Goal: Find specific fact: Find specific fact

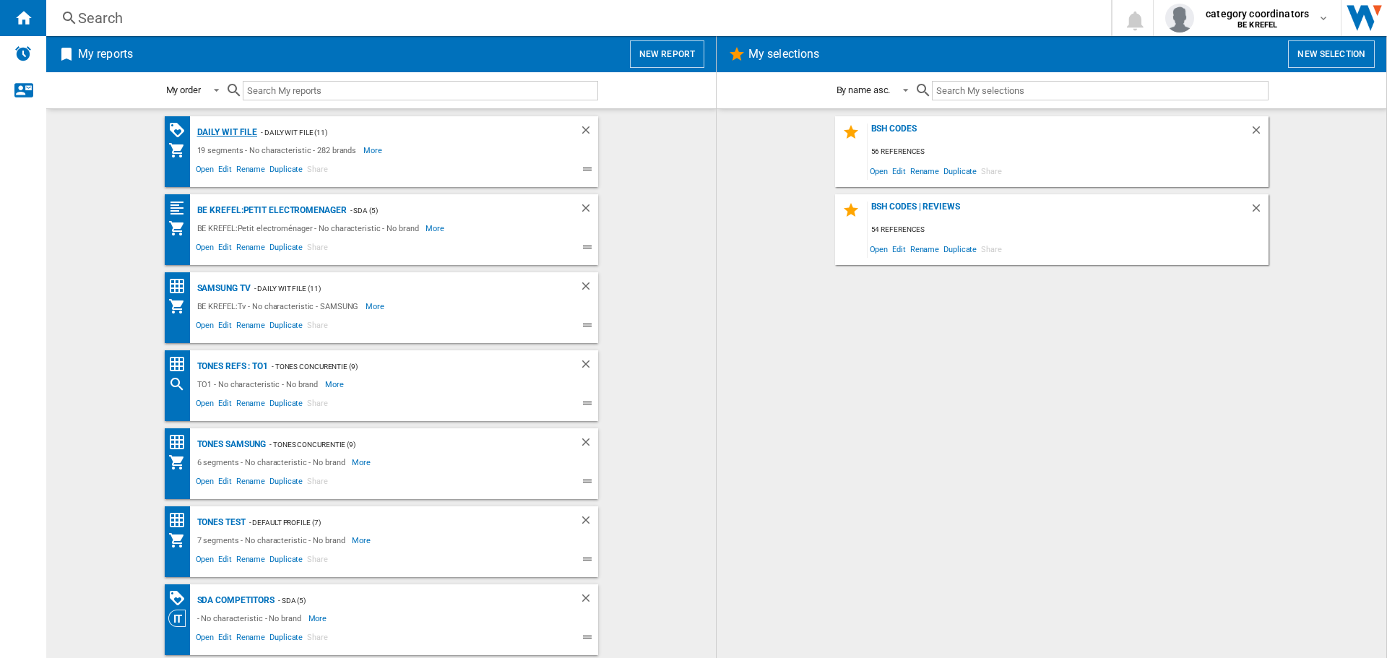
click at [235, 131] on div "Daily WIT file" at bounding box center [226, 133] width 64 height 18
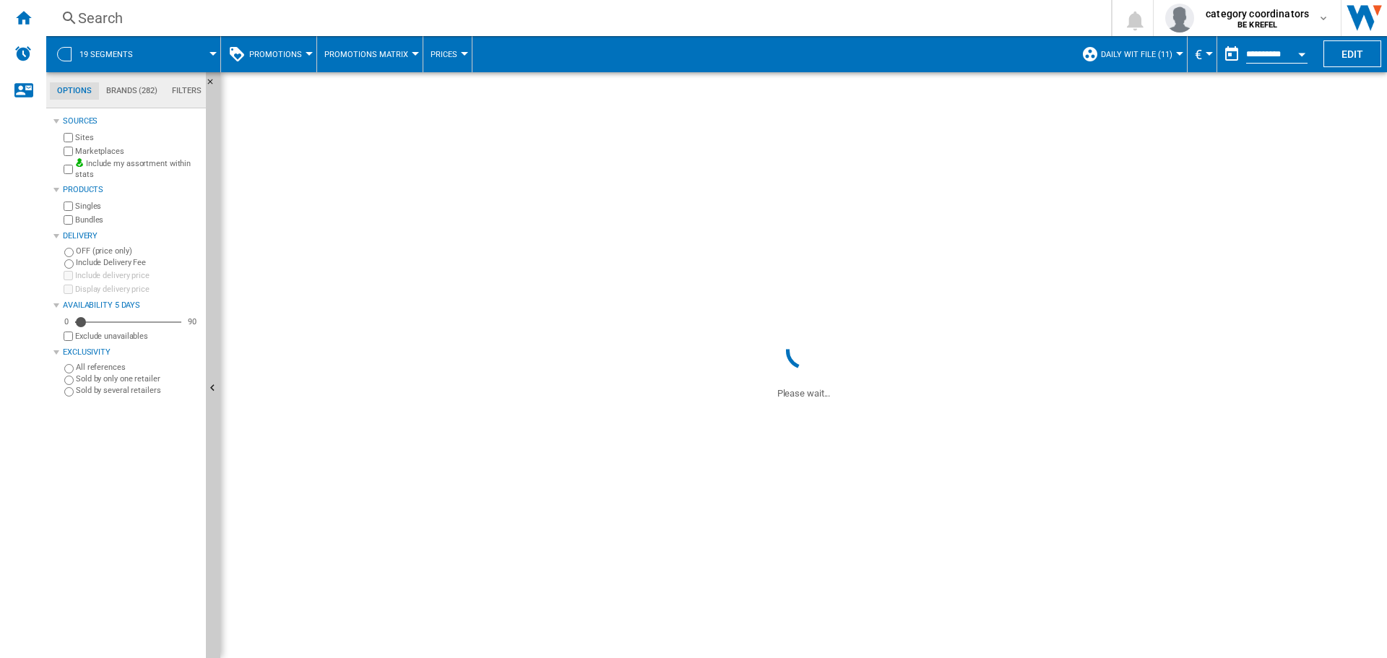
click at [454, 59] on button "Prices" at bounding box center [447, 54] width 34 height 36
click at [293, 118] on md-backdrop at bounding box center [693, 329] width 1387 height 658
click at [283, 55] on span "Promotions" at bounding box center [275, 54] width 53 height 9
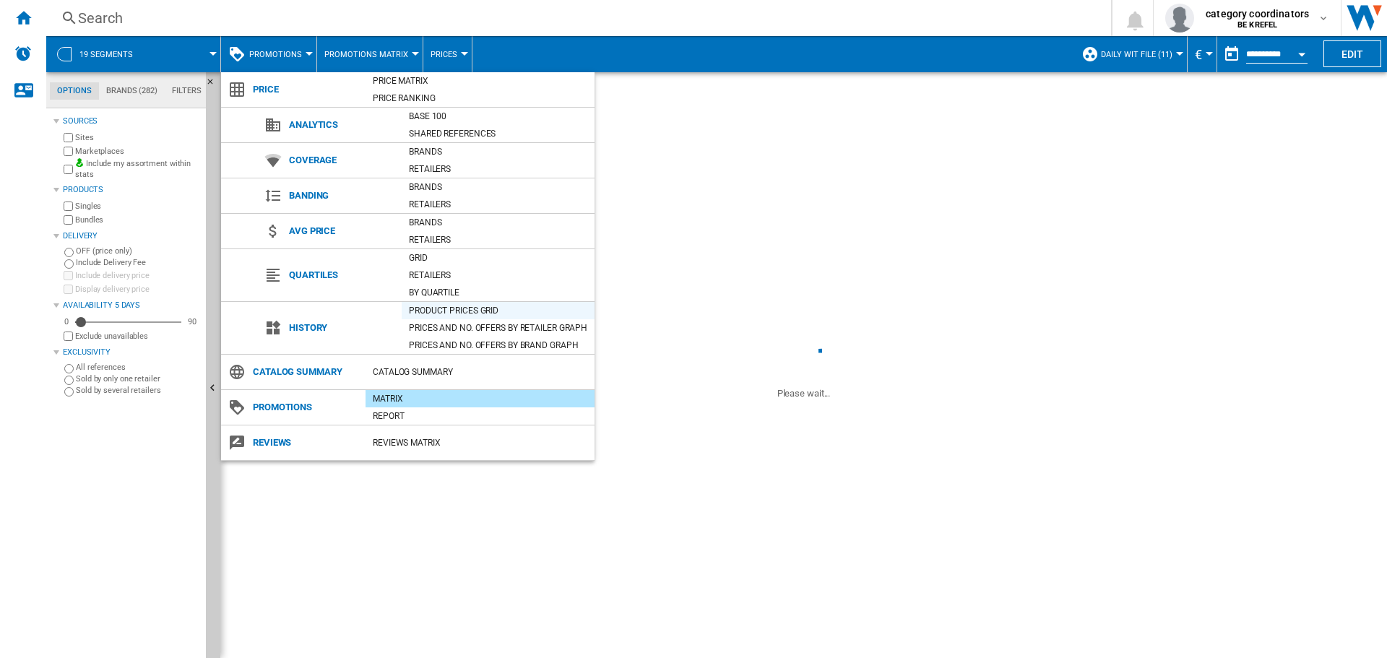
click at [451, 308] on div "Product prices grid" at bounding box center [498, 310] width 193 height 14
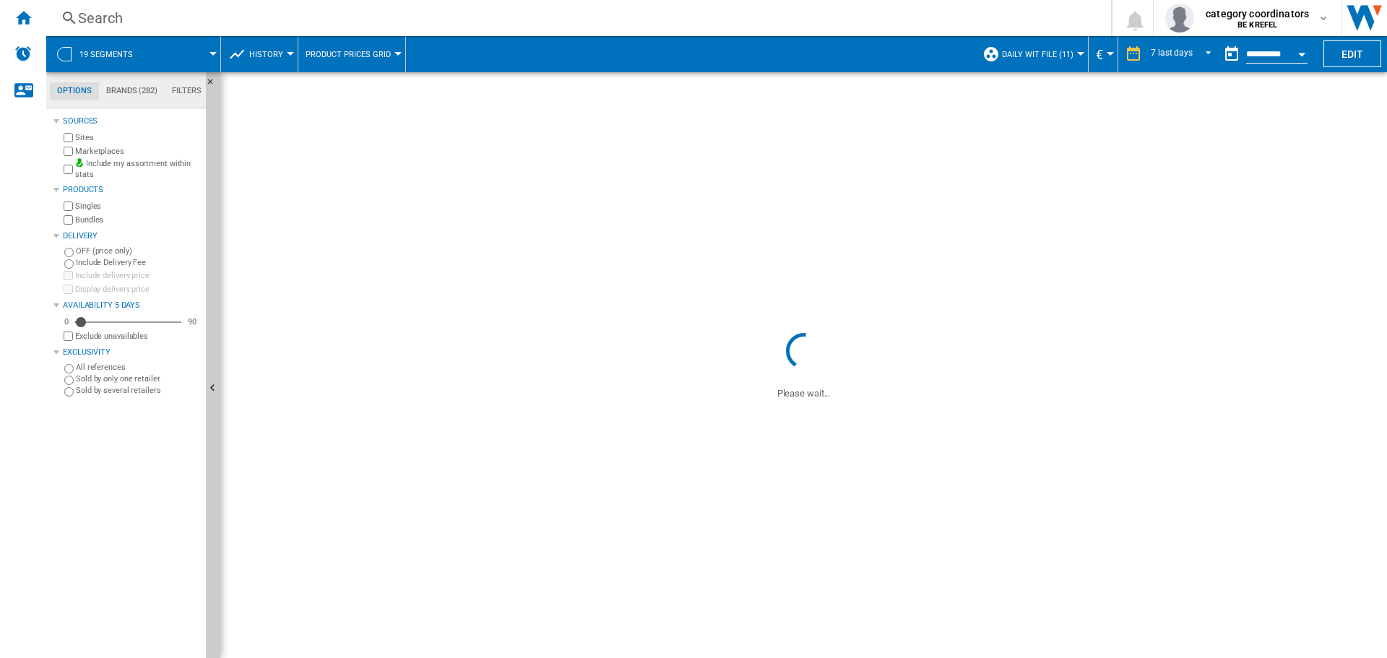
click at [156, 17] on div "Search" at bounding box center [575, 18] width 995 height 20
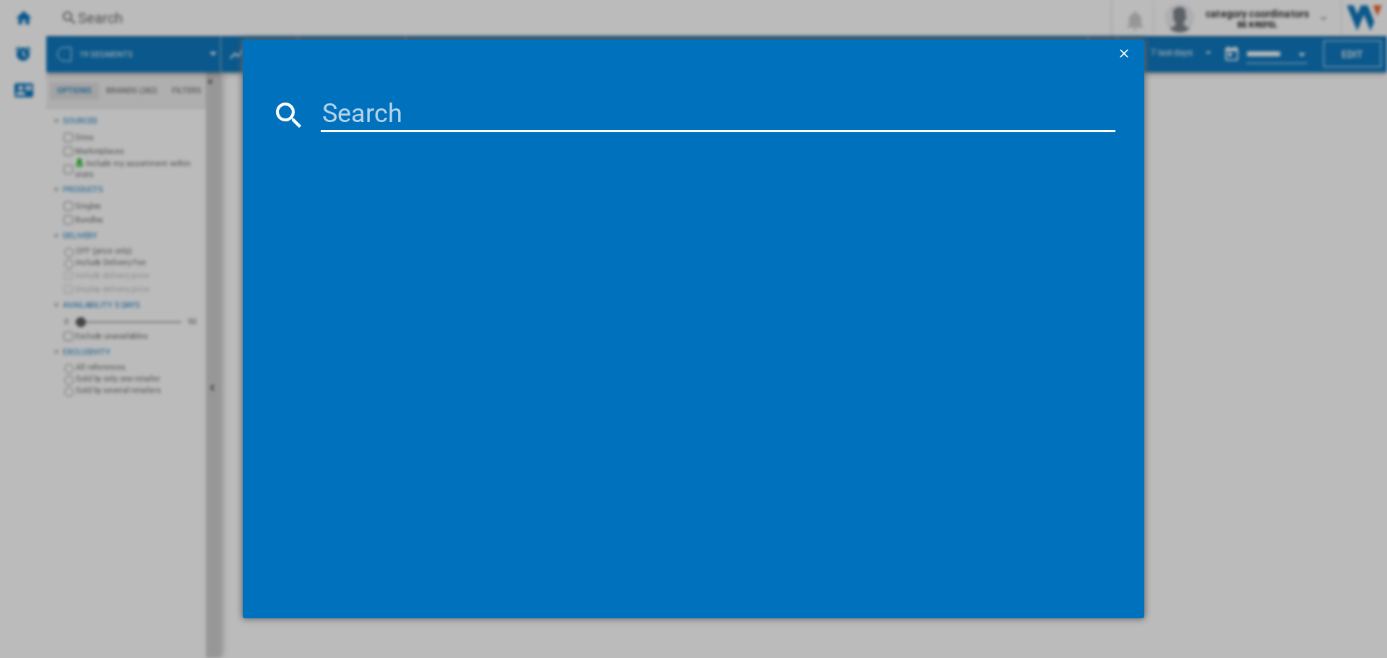
click at [358, 99] on input at bounding box center [718, 115] width 795 height 35
type input "12006307"
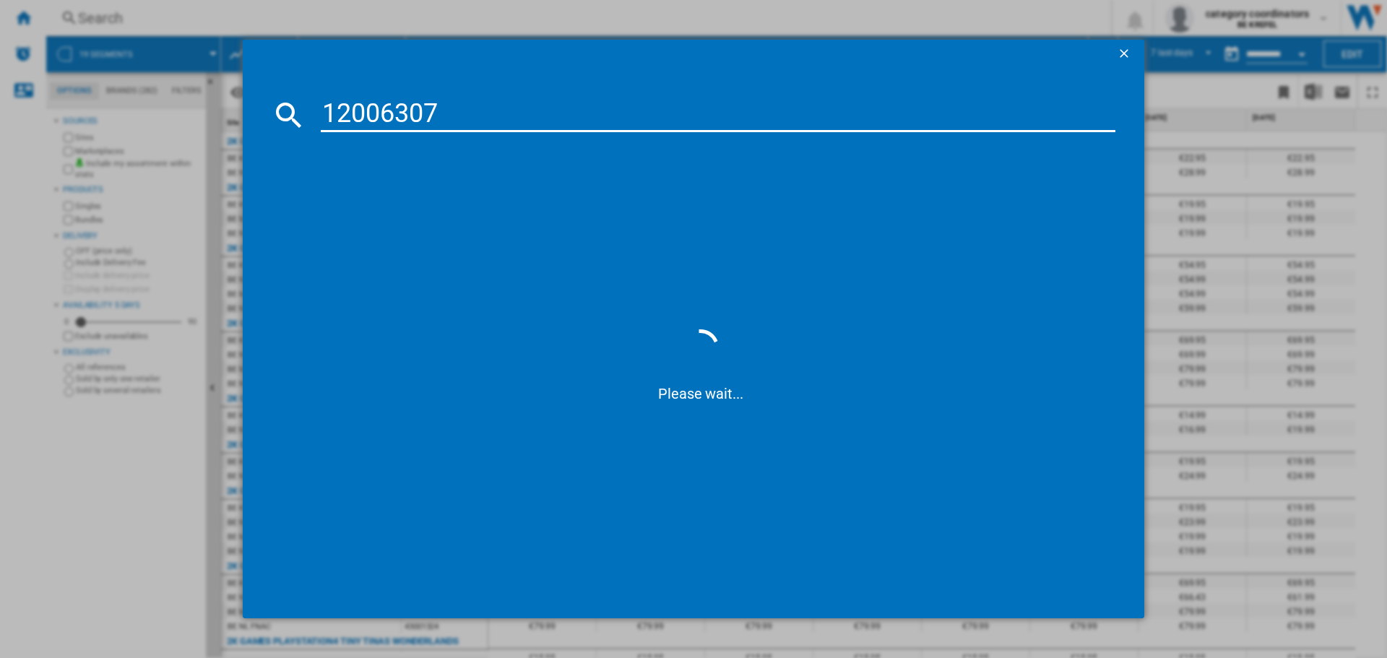
click at [417, 118] on input "12006307" at bounding box center [718, 115] width 795 height 35
